Goal: Information Seeking & Learning: Learn about a topic

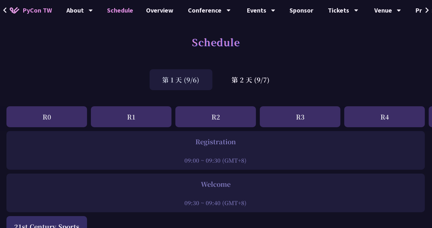
click at [118, 45] on div "Schedule" at bounding box center [216, 49] width 432 height 34
click at [246, 77] on div "第 2 天 (9/7)" at bounding box center [251, 79] width 64 height 21
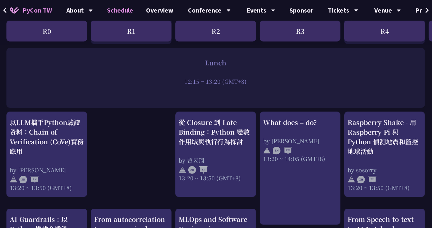
scroll to position [516, 0]
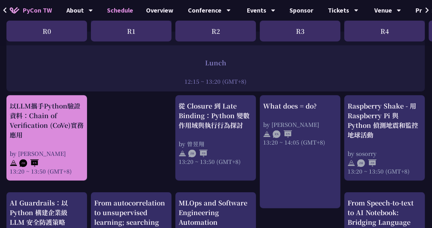
click at [46, 133] on div "以LLM攜手Python驗證資料：Chain of Verification (CoVe)實務應用" at bounding box center [47, 120] width 74 height 39
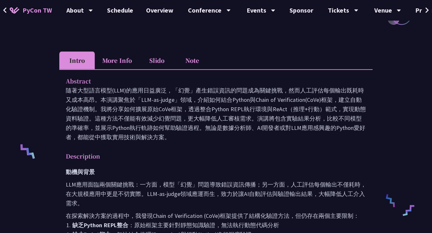
scroll to position [161, 0]
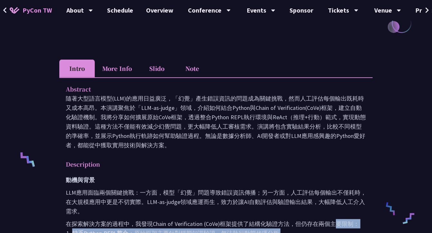
drag, startPoint x: 331, startPoint y: 224, endPoint x: 328, endPoint y: 234, distance: 10.3
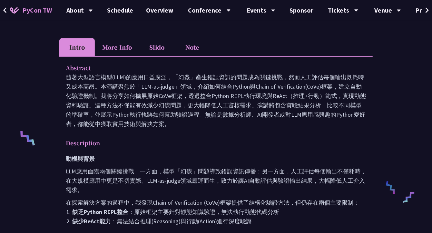
click at [196, 120] on p "隨著大型語言模型(LLM)的應用日益廣泛，「幻覺」產生錯誤資訊的問題成為關鍵挑戰，然而人工評估每個輸出既耗時又成本高昂。本演講聚焦於「LLM-as-judge…" at bounding box center [216, 101] width 301 height 56
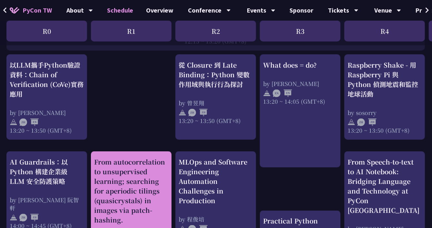
scroll to position [613, 0]
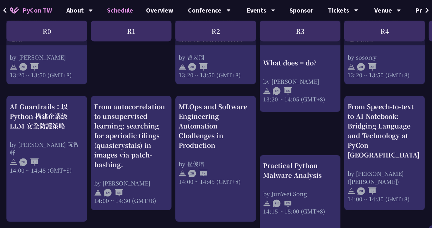
click at [149, 67] on div "print("Hello World")，然後呢？ by [PERSON_NAME] 10:50 ~ 11:35 (GMT+8) What does = do…" at bounding box center [342, 17] width 685 height 996
